Goal: Task Accomplishment & Management: Use online tool/utility

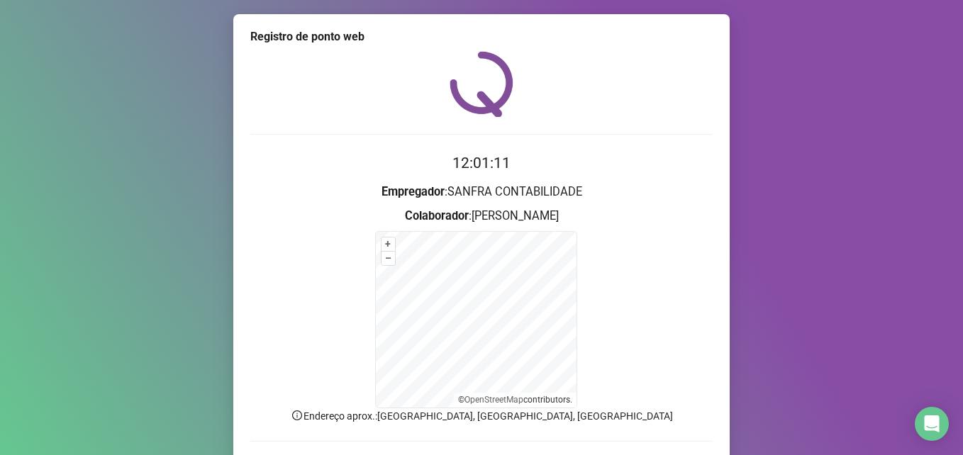
scroll to position [64, 0]
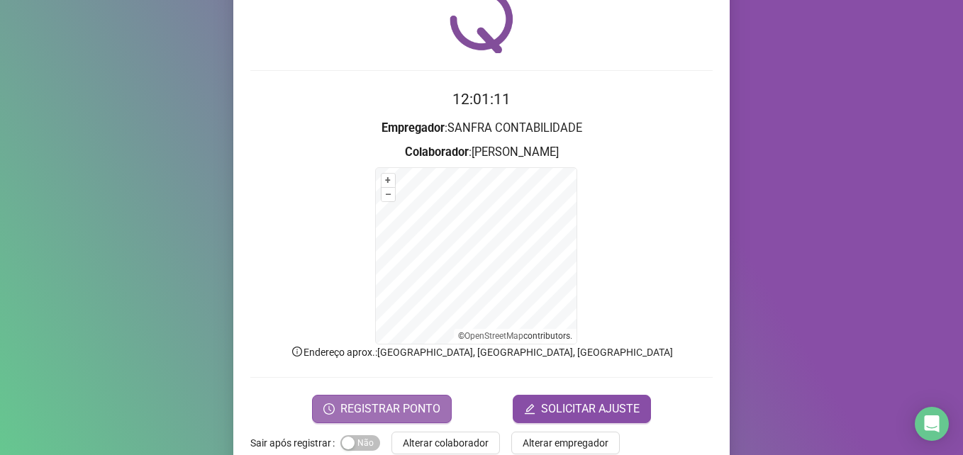
click at [396, 411] on span "REGISTRAR PONTO" at bounding box center [390, 409] width 100 height 17
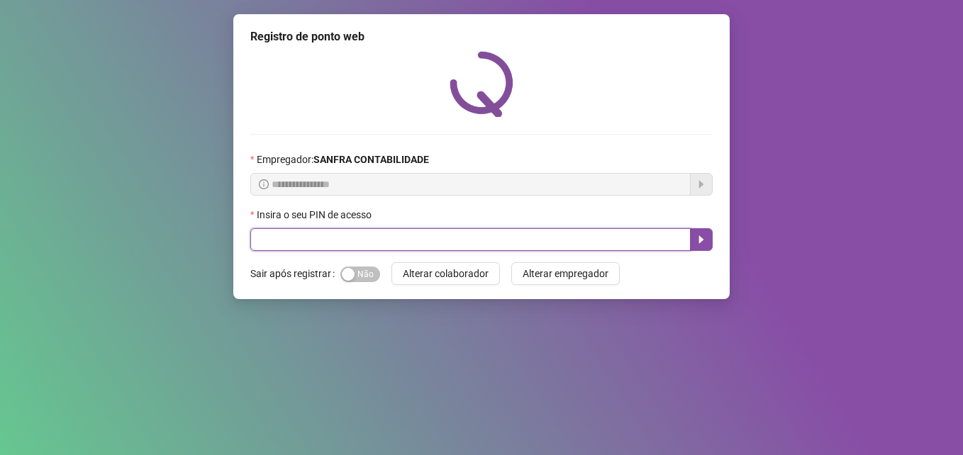
click at [299, 240] on input "text" at bounding box center [470, 239] width 440 height 23
type input "*****"
click at [703, 235] on icon "caret-right" at bounding box center [701, 239] width 11 height 11
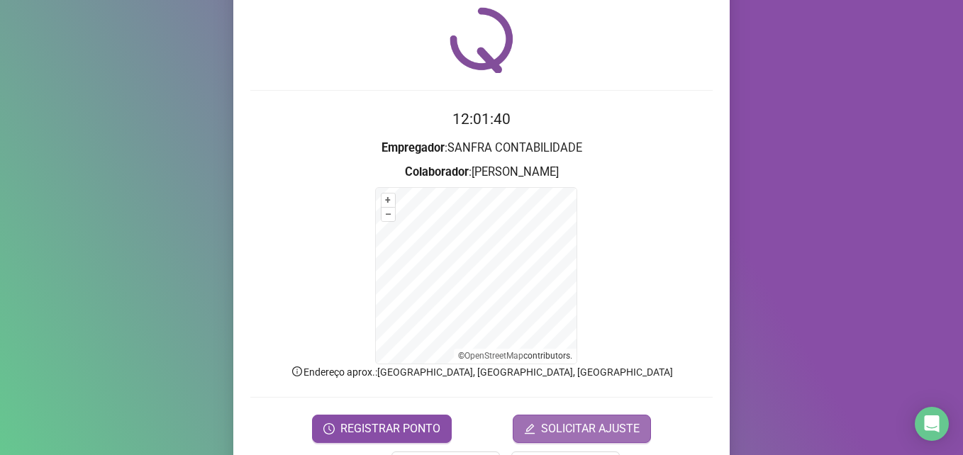
scroll to position [94, 0]
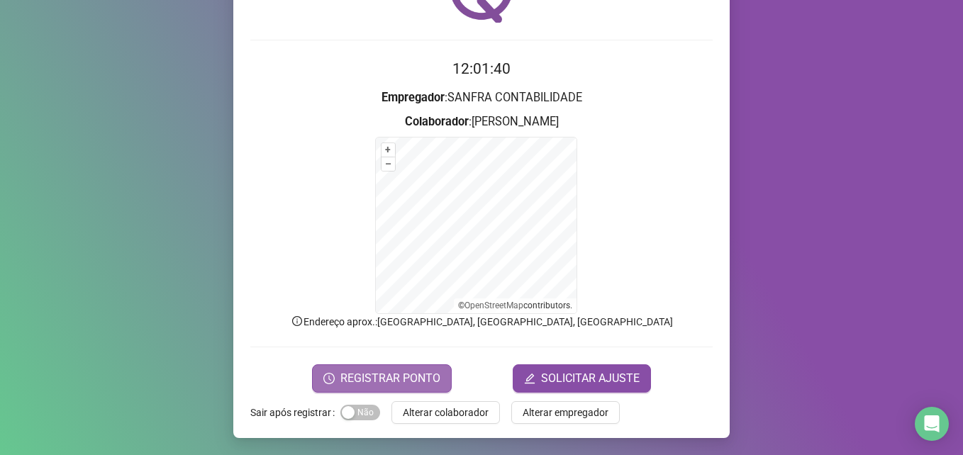
click at [399, 375] on span "REGISTRAR PONTO" at bounding box center [390, 378] width 100 height 17
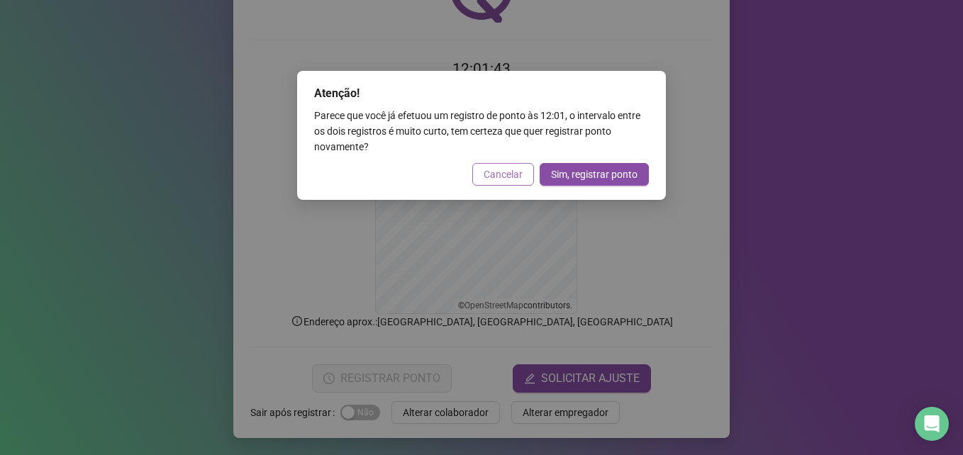
click at [511, 179] on span "Cancelar" at bounding box center [503, 175] width 39 height 16
